Goal: Task Accomplishment & Management: Use online tool/utility

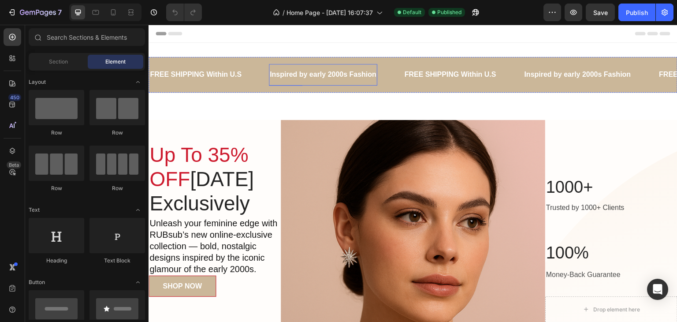
click at [342, 73] on p "Inspired by early 2000s Fashion" at bounding box center [323, 74] width 107 height 13
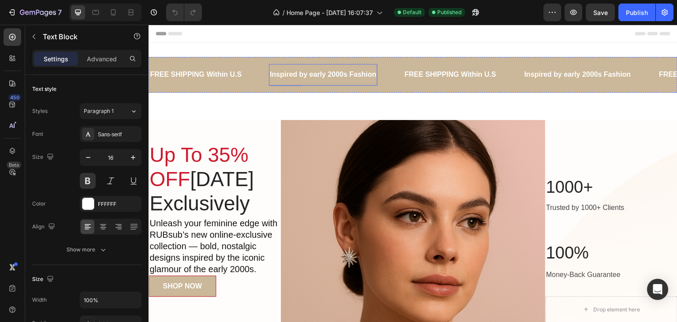
click at [342, 73] on p "Inspired by early 2000s Fashion" at bounding box center [323, 74] width 107 height 13
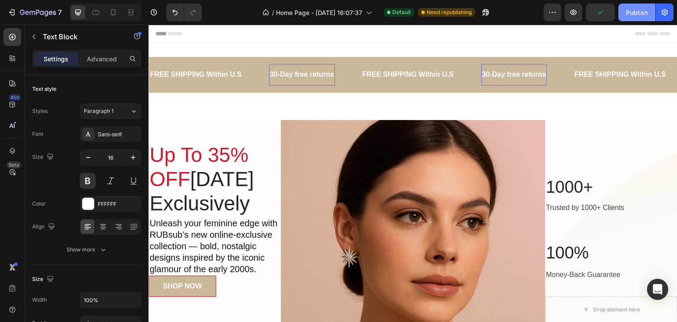
click at [636, 11] on div "Publish" at bounding box center [637, 12] width 22 height 9
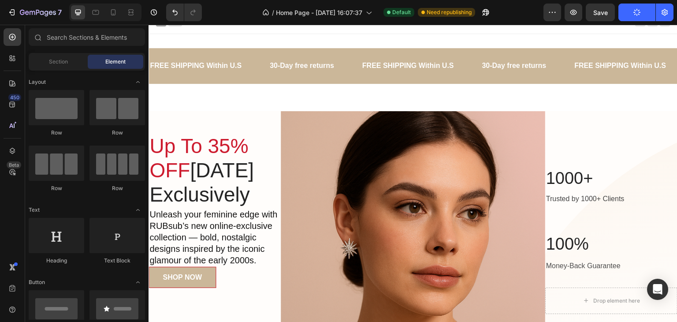
scroll to position [4, 0]
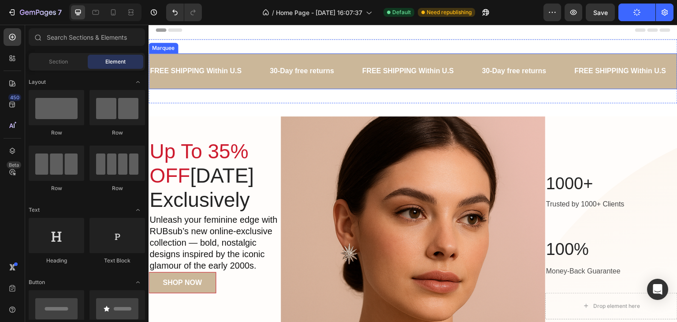
click at [260, 78] on div "FREE SHIPPING Within U.S Text Block" at bounding box center [209, 71] width 120 height 22
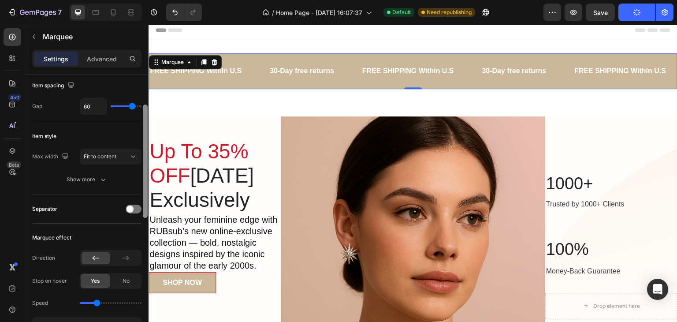
drag, startPoint x: 145, startPoint y: 110, endPoint x: 146, endPoint y: 135, distance: 25.1
click at [146, 135] on div at bounding box center [145, 160] width 5 height 113
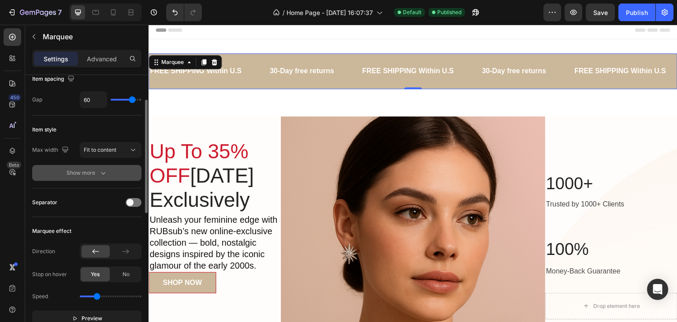
click at [78, 168] on div "Show more" at bounding box center [87, 172] width 41 height 9
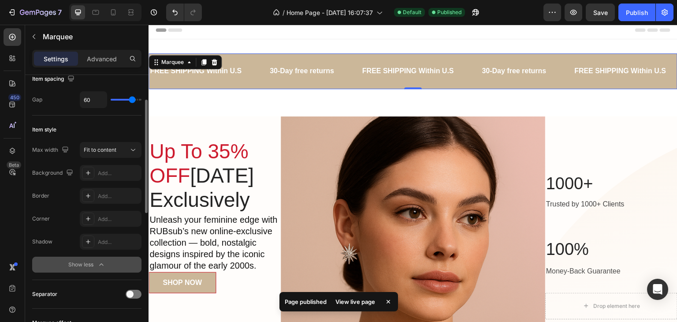
click at [99, 264] on icon "button" at bounding box center [101, 264] width 4 height 2
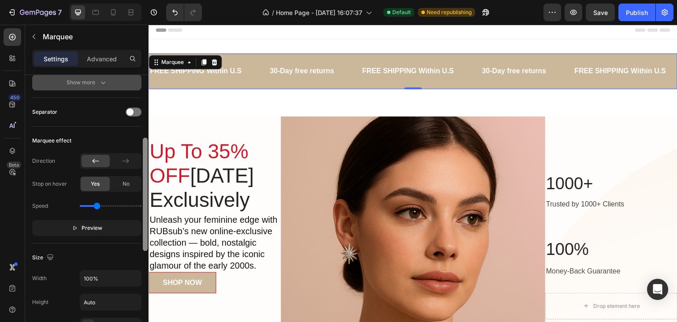
scroll to position [152, 0]
drag, startPoint x: 146, startPoint y: 140, endPoint x: 141, endPoint y: 179, distance: 39.1
click at [142, 179] on div at bounding box center [145, 211] width 7 height 272
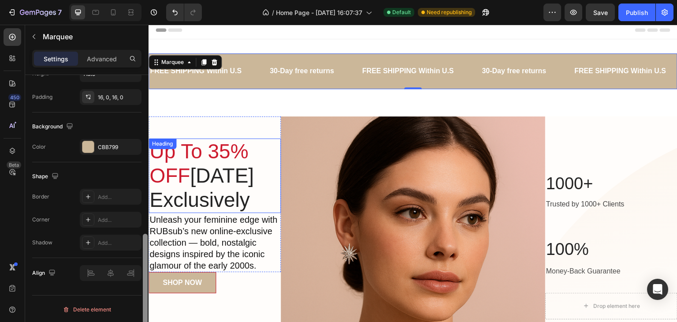
scroll to position [166, 0]
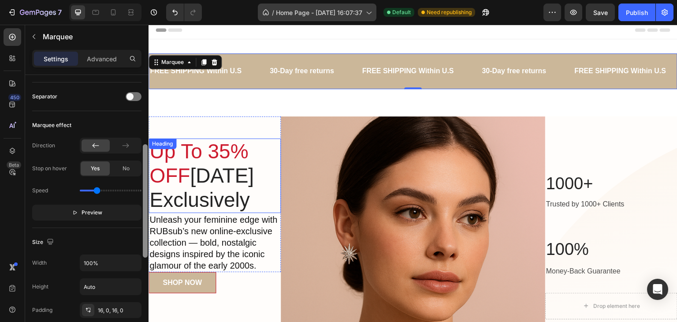
drag, startPoint x: 144, startPoint y: 181, endPoint x: 298, endPoint y: 15, distance: 226.4
click at [296, 0] on div "7 / Home Page - Sep 23, 16:07:37 Default Need republishing Preview Save Publish…" at bounding box center [338, 0] width 677 height 0
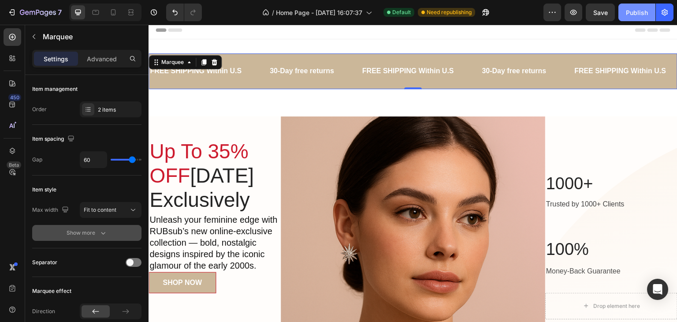
click at [631, 16] on div "Publish" at bounding box center [637, 12] width 22 height 9
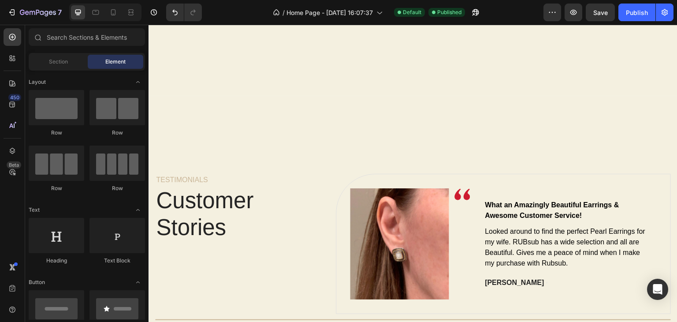
scroll to position [1553, 0]
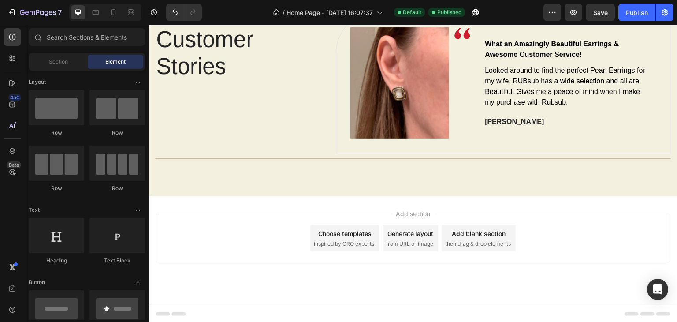
click at [413, 211] on span "Add section" at bounding box center [413, 213] width 42 height 9
click at [406, 211] on span "Add section" at bounding box center [413, 213] width 42 height 9
click at [131, 106] on div at bounding box center [117, 107] width 56 height 35
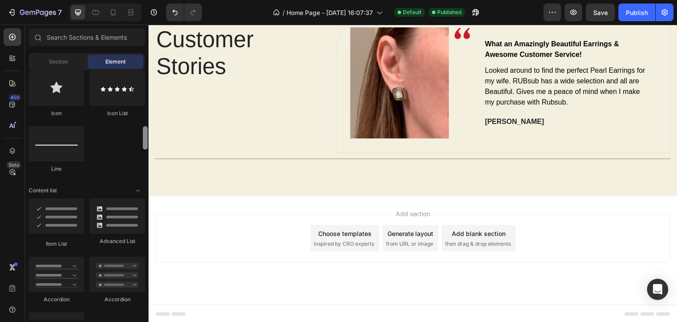
drag, startPoint x: 146, startPoint y: 86, endPoint x: 146, endPoint y: 142, distance: 56.0
click at [146, 142] on div at bounding box center [145, 137] width 5 height 23
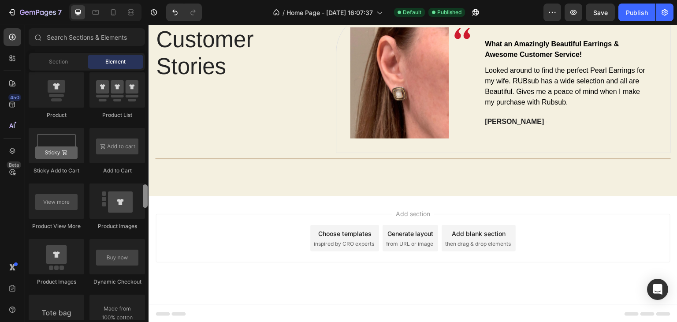
scroll to position [1209, 0]
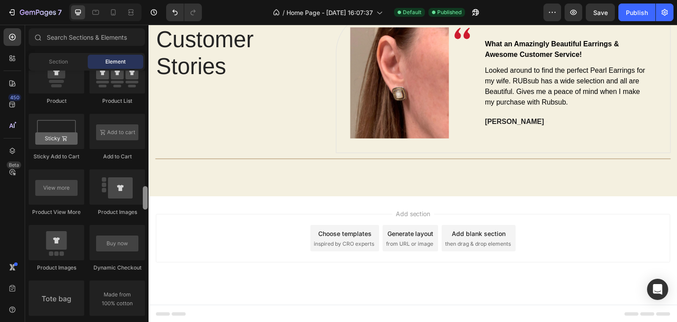
drag, startPoint x: 146, startPoint y: 142, endPoint x: 146, endPoint y: 201, distance: 59.5
click at [146, 201] on div at bounding box center [145, 197] width 5 height 23
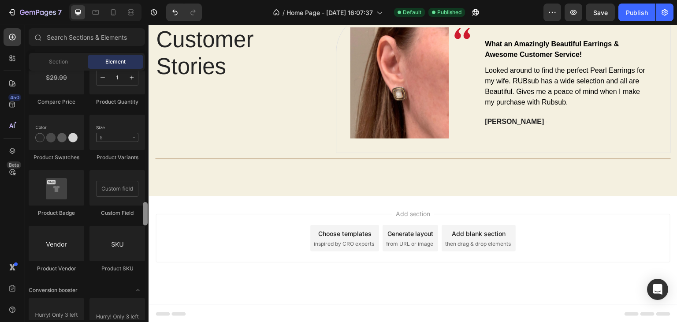
scroll to position [1555, 0]
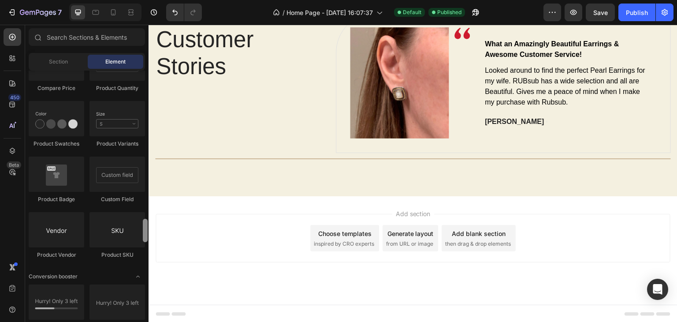
drag, startPoint x: 146, startPoint y: 201, endPoint x: 142, endPoint y: 234, distance: 33.3
click at [142, 234] on div at bounding box center [145, 195] width 7 height 249
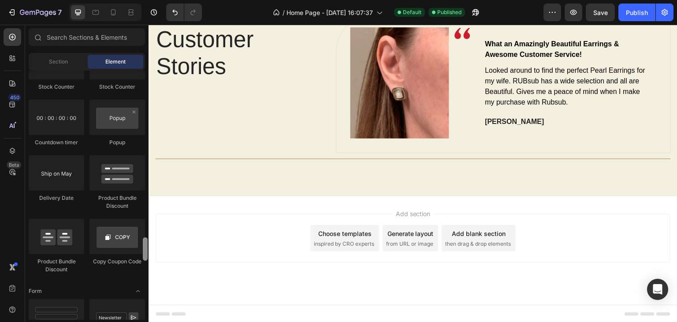
scroll to position [1791, 0]
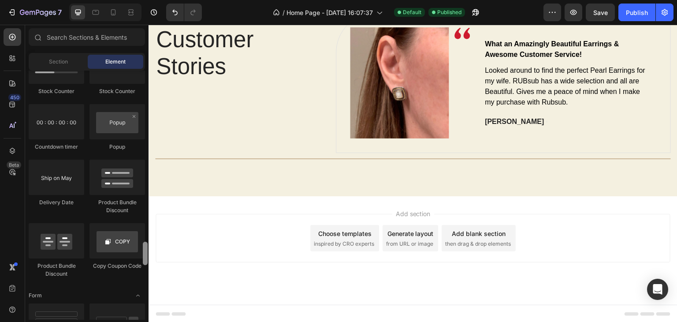
drag, startPoint x: 146, startPoint y: 233, endPoint x: 145, endPoint y: 256, distance: 22.5
click at [145, 256] on div at bounding box center [145, 253] width 5 height 23
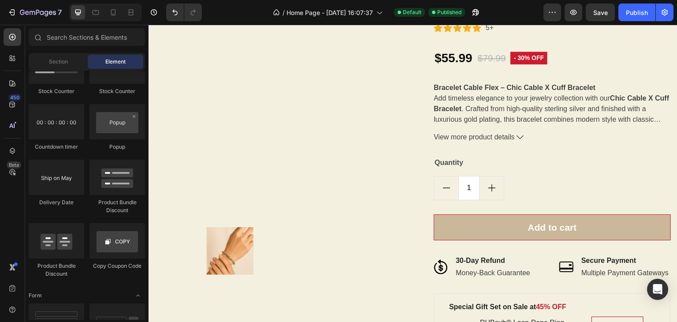
scroll to position [1004, 0]
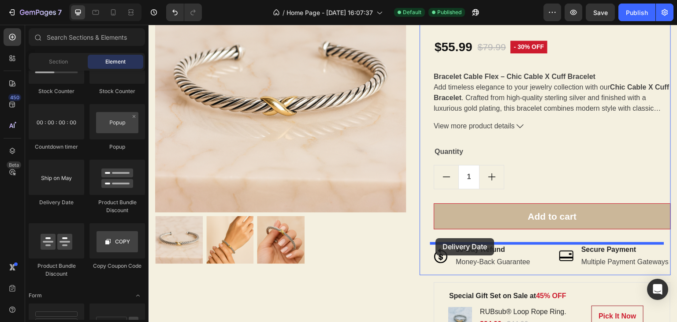
drag, startPoint x: 223, startPoint y: 205, endPoint x: 436, endPoint y: 238, distance: 215.9
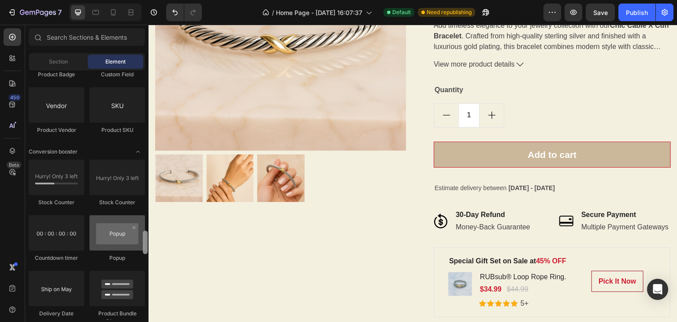
scroll to position [1662, 0]
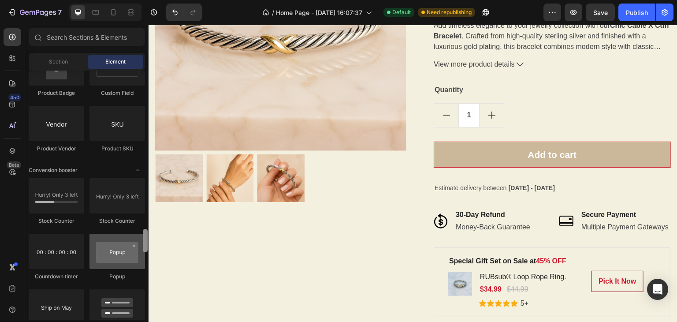
drag, startPoint x: 145, startPoint y: 253, endPoint x: 141, endPoint y: 240, distance: 13.1
click at [141, 240] on div "Layout Row Row Row Row Text Heading Text Block Button Button Button Media Image…" at bounding box center [86, 195] width 123 height 249
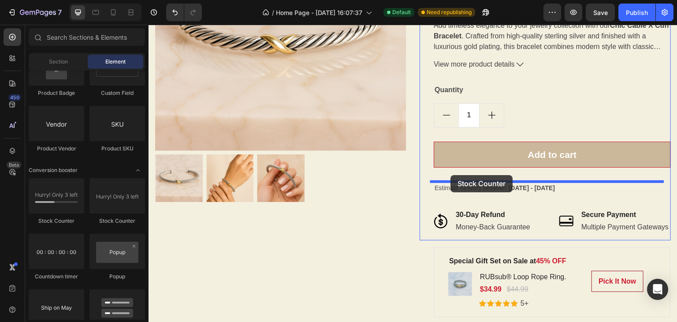
drag, startPoint x: 194, startPoint y: 229, endPoint x: 460, endPoint y: 174, distance: 271.4
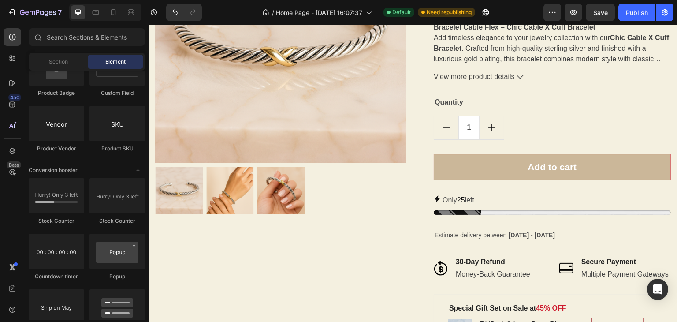
scroll to position [1044, 0]
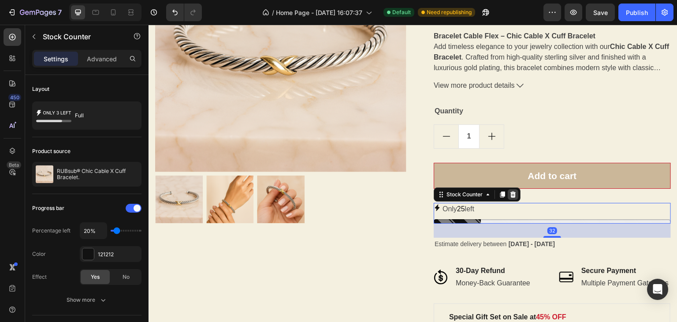
click at [508, 198] on div at bounding box center [513, 194] width 11 height 11
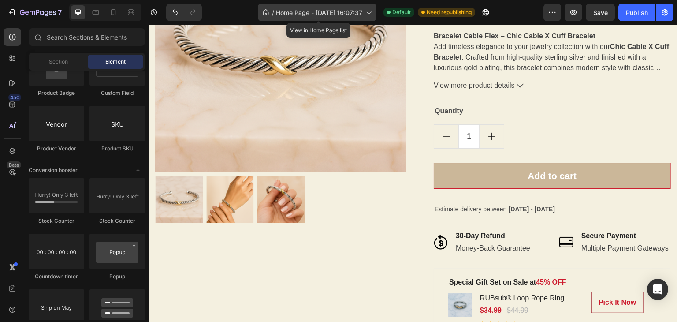
click at [349, 10] on span "Home Page - Sep 23, 16:07:37" at bounding box center [319, 12] width 86 height 9
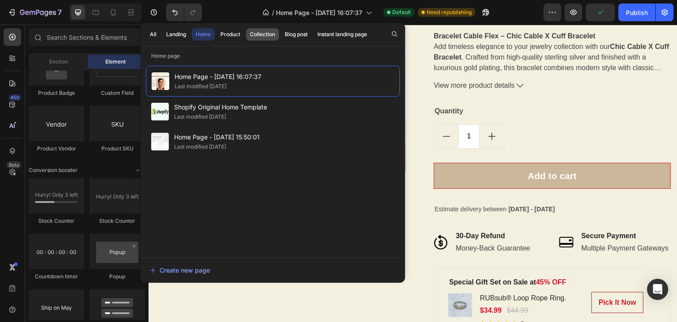
click at [271, 33] on div "Collection" at bounding box center [262, 34] width 25 height 8
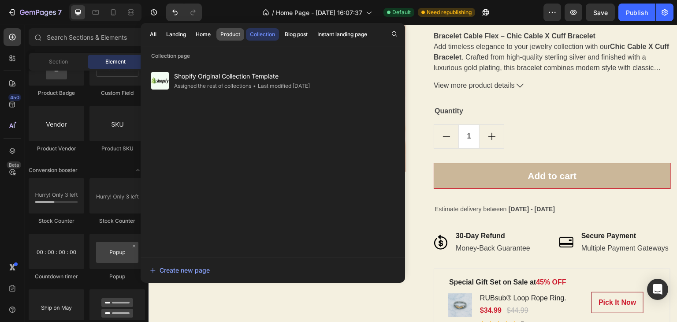
click at [241, 34] on button "Product" at bounding box center [230, 34] width 28 height 12
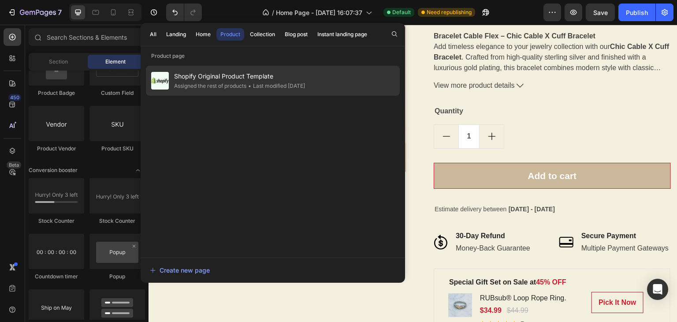
click at [231, 77] on span "Shopify Original Product Template" at bounding box center [239, 76] width 131 height 11
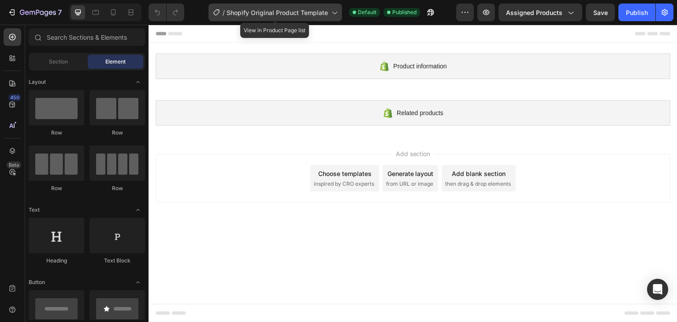
click at [312, 13] on span "Shopify Original Product Template" at bounding box center [277, 12] width 101 height 9
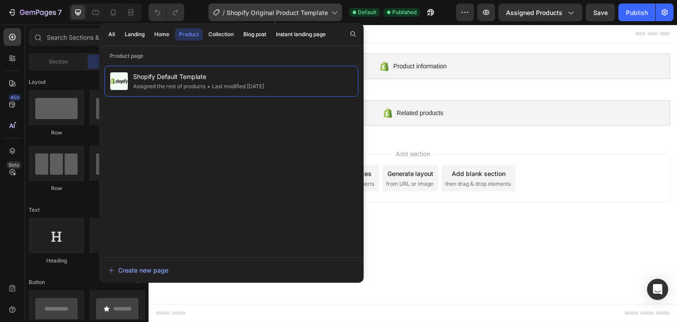
click at [312, 13] on span "Shopify Original Product Template" at bounding box center [277, 12] width 101 height 9
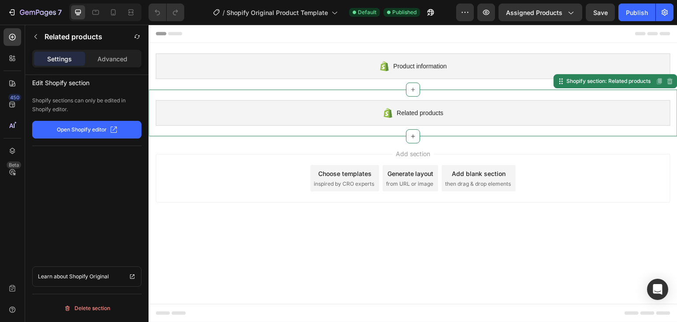
click at [128, 130] on button "Open Shopify editor" at bounding box center [86, 130] width 109 height 18
click at [21, 7] on div "7" at bounding box center [41, 12] width 42 height 11
